Goal: Check status

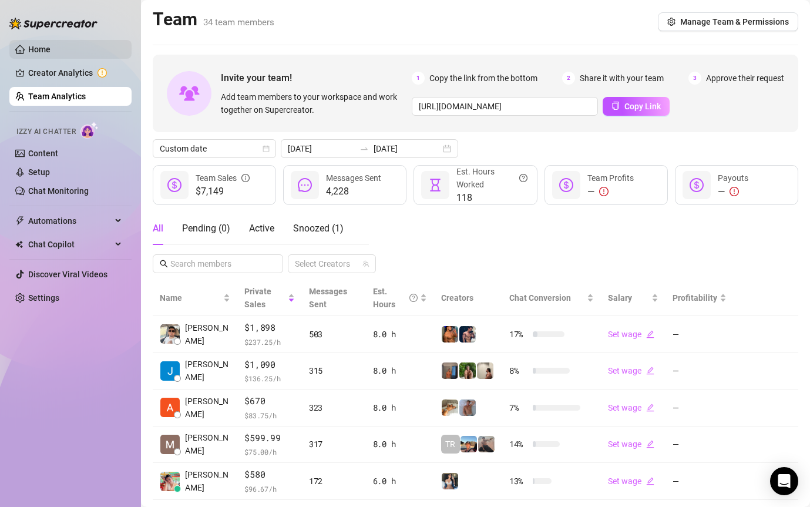
click at [41, 52] on link "Home" at bounding box center [39, 49] width 22 height 9
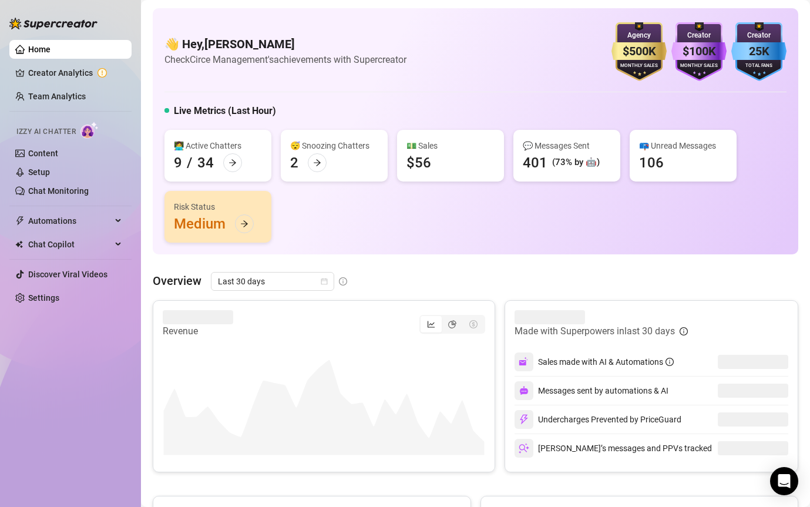
scroll to position [125, 0]
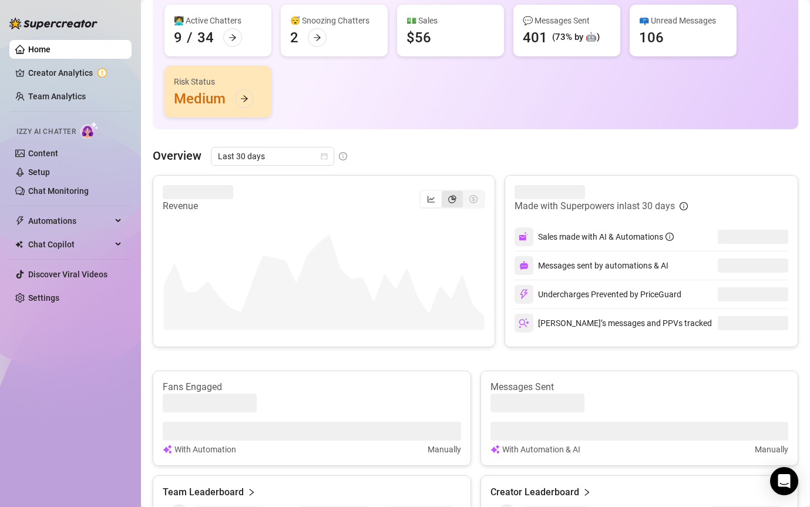
click at [446, 201] on div "segmented control" at bounding box center [451, 199] width 21 height 16
click at [444, 193] on input "segmented control" at bounding box center [444, 193] width 0 height 0
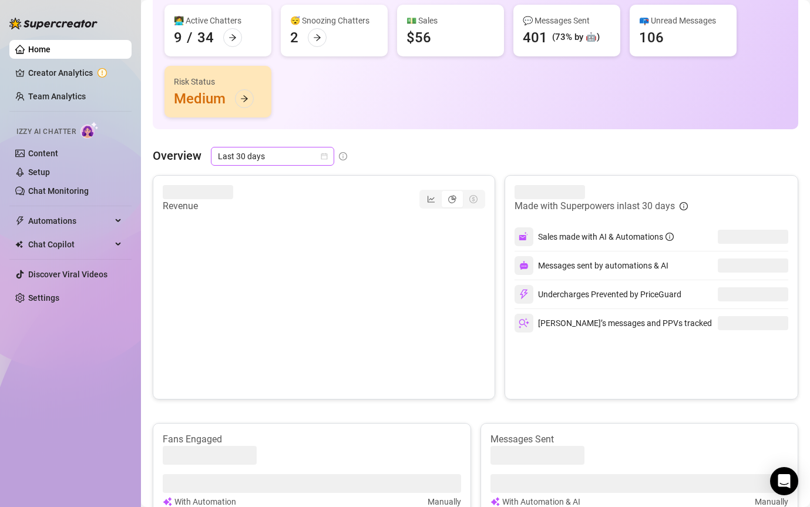
click at [273, 161] on span "Last 30 days" at bounding box center [272, 156] width 109 height 18
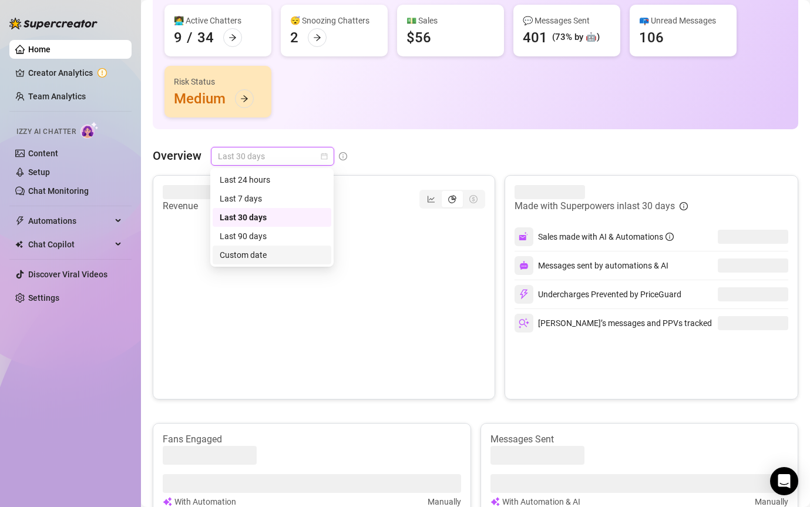
click at [255, 261] on div "Custom date" at bounding box center [272, 254] width 119 height 19
click at [276, 252] on canvas at bounding box center [243, 301] width 161 height 176
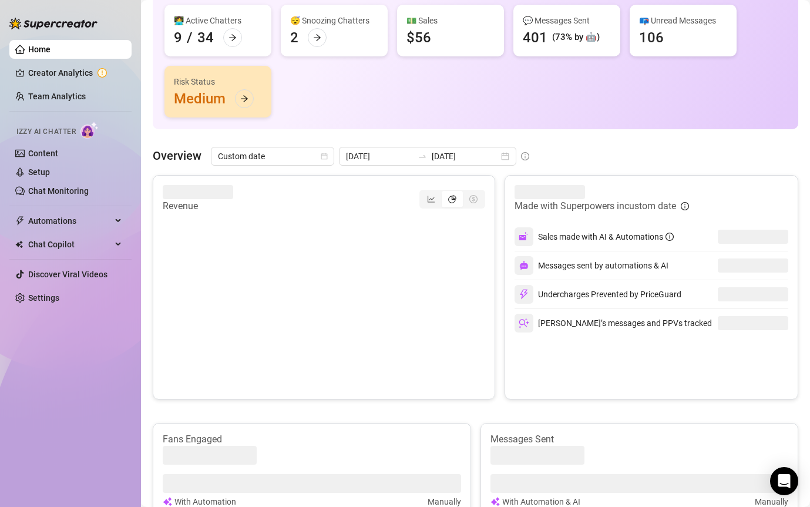
click at [420, 166] on div "Overview Custom date [DATE] [DATE] Revenue Made with Superpowers in custom date…" at bounding box center [475, 442] width 645 height 591
click at [450, 154] on input "[DATE]" at bounding box center [464, 156] width 67 height 13
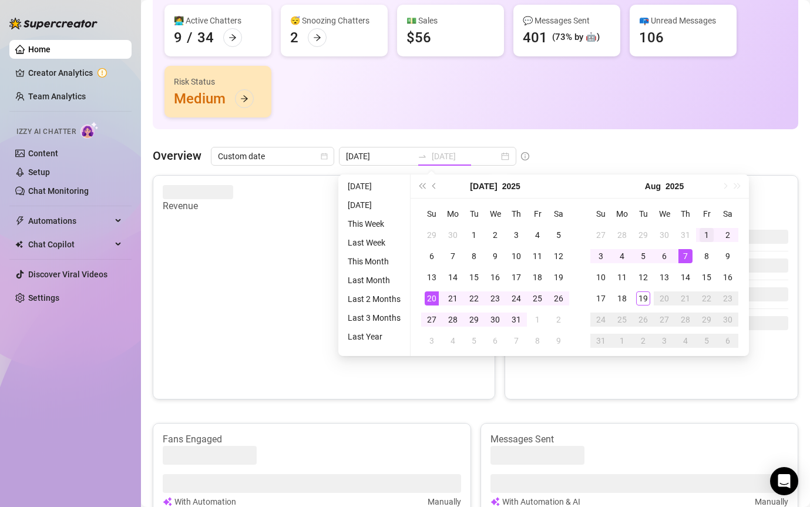
click at [707, 236] on div "1" at bounding box center [706, 235] width 14 height 14
type input "[DATE]"
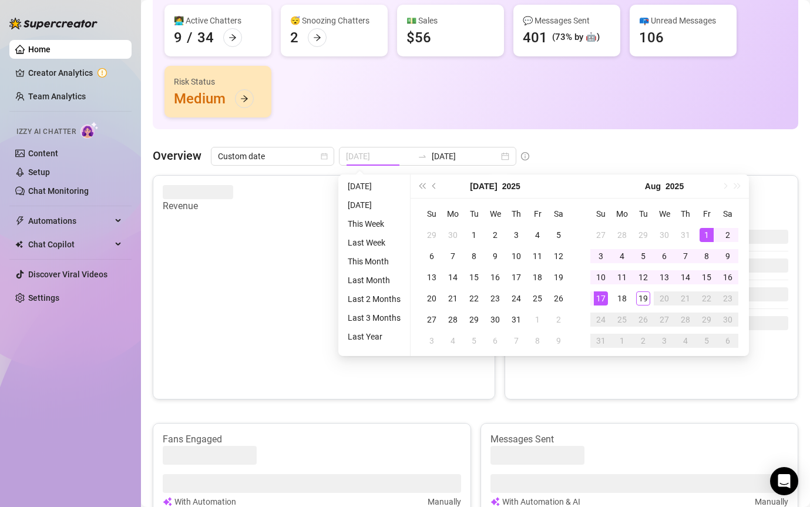
click at [595, 299] on div "17" at bounding box center [600, 298] width 14 height 14
type input "[DATE]"
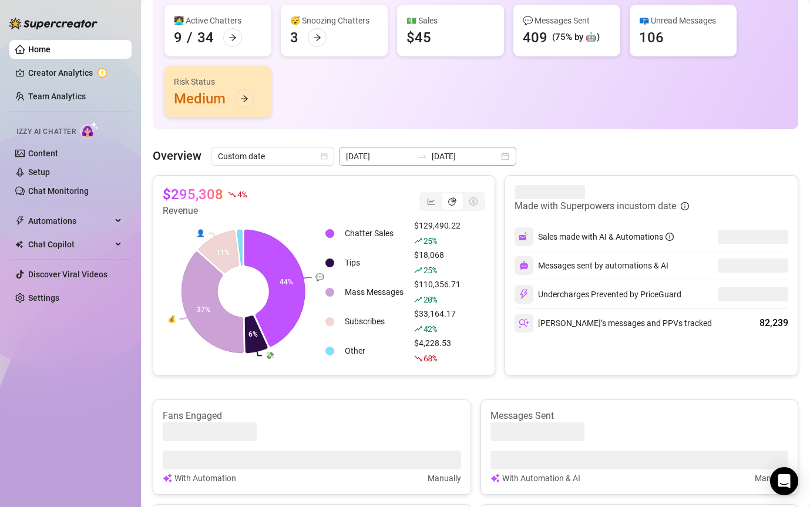
click at [434, 152] on input "[DATE]" at bounding box center [464, 156] width 67 height 13
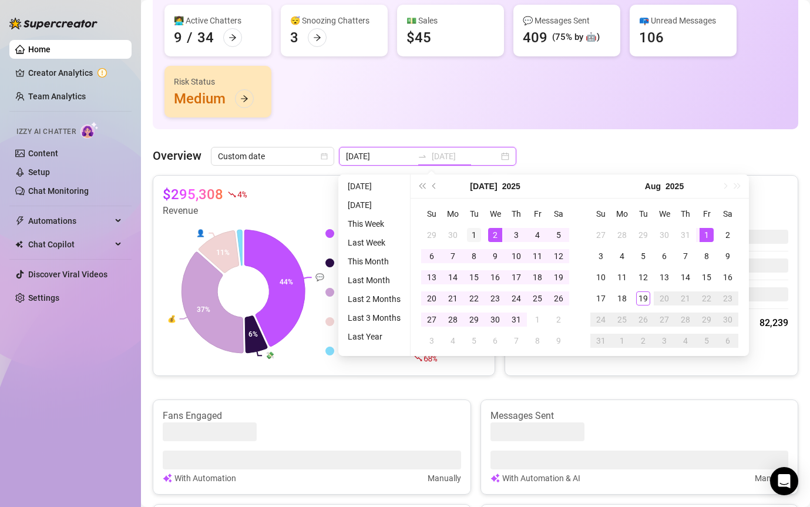
type input "[DATE]"
click at [473, 230] on div "1" at bounding box center [474, 235] width 14 height 14
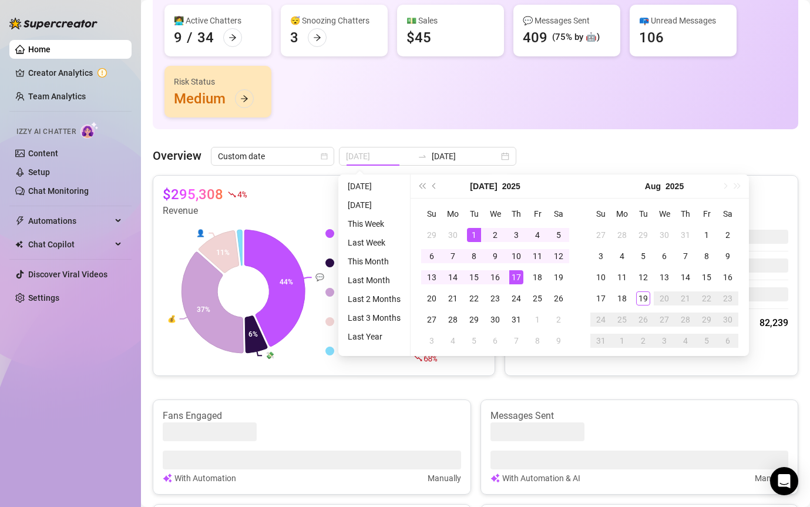
click at [520, 275] on div "17" at bounding box center [516, 277] width 14 height 14
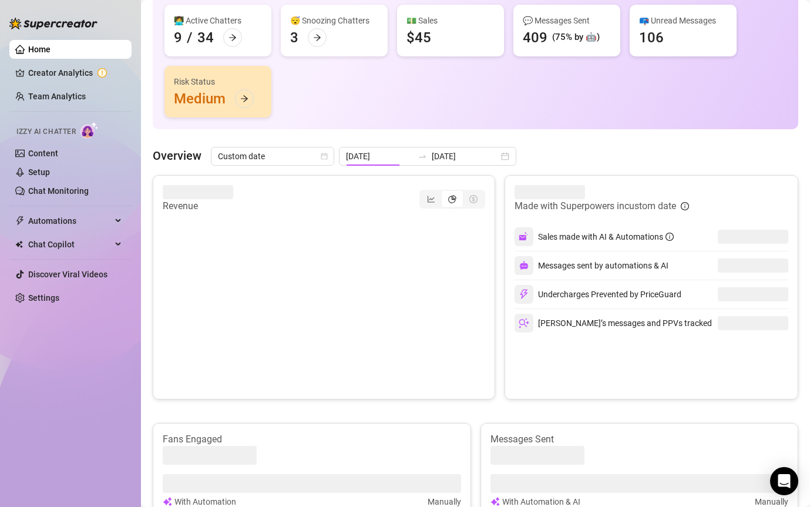
type input "[DATE]"
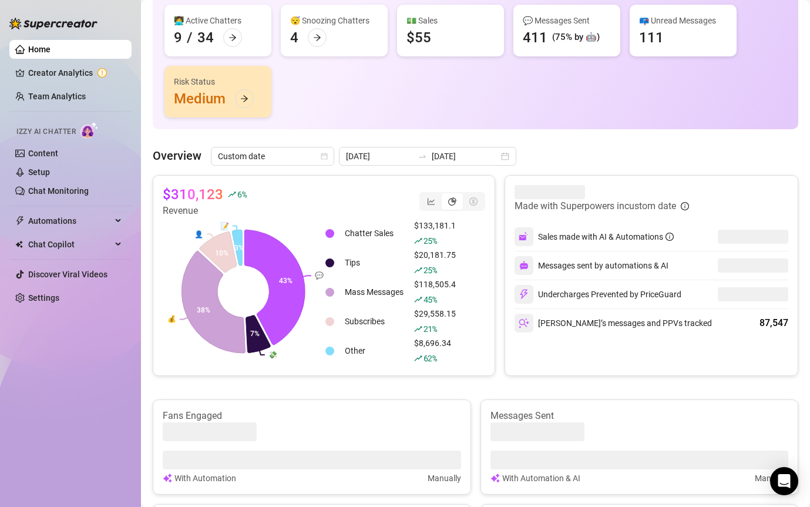
click at [452, 112] on div "👩‍💻 Active Chatters 9 / 34 😴 Snoozing Chatters 4 💵 Sales $55 💬 Messages Sent 41…" at bounding box center [475, 61] width 622 height 113
click at [234, 392] on div "$310,123 6 % Revenue 💬 💸 💰 👤 📝 43% 7% 38% 10% 3% Chatter Sales $133,181.1 25 % …" at bounding box center [475, 442] width 645 height 535
